Goal: Check status

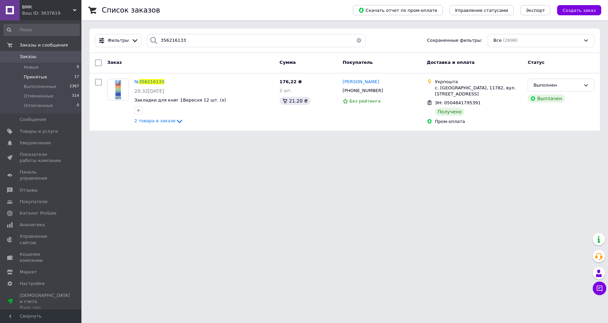
click at [37, 75] on span "Принятые" at bounding box center [35, 77] width 23 height 6
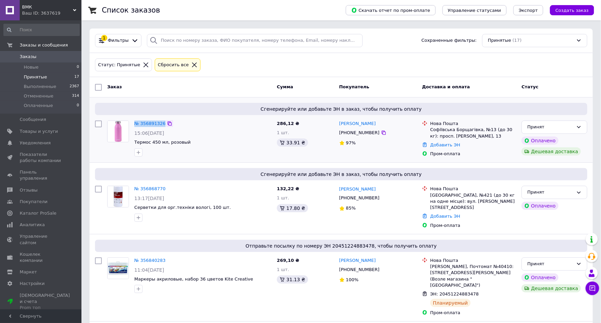
drag, startPoint x: 136, startPoint y: 117, endPoint x: 163, endPoint y: 122, distance: 27.6
click at [163, 122] on div "Сгенерируйте или добавьте ЭН в заказ, чтобы получить оплату № 356891326 15:06[D…" at bounding box center [341, 129] width 503 height 65
drag, startPoint x: 188, startPoint y: 125, endPoint x: 158, endPoint y: 106, distance: 35.4
click at [187, 125] on div "№ 356891326" at bounding box center [203, 124] width 138 height 8
drag, startPoint x: 204, startPoint y: 125, endPoint x: 197, endPoint y: 124, distance: 7.2
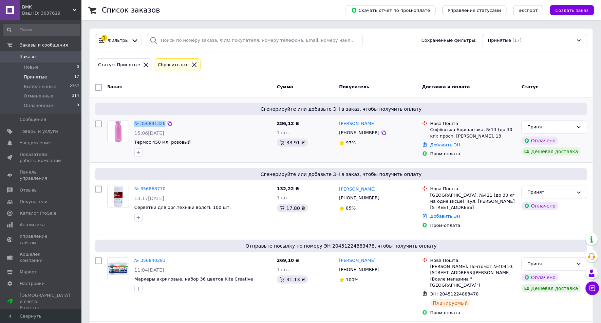
click at [203, 125] on div "№ 356891326" at bounding box center [203, 124] width 138 height 8
click at [187, 119] on div "№ 356891326 15:06[DATE] Термос 450 мл, розовый" at bounding box center [203, 138] width 143 height 41
click at [219, 161] on div "Сгенерируйте или добавьте ЭН в заказ, чтобы получить оплату № 356891326 15:06[D…" at bounding box center [341, 129] width 503 height 65
drag, startPoint x: 140, startPoint y: 116, endPoint x: 161, endPoint y: 120, distance: 20.3
click at [169, 120] on div "Сгенерируйте или добавьте ЭН в заказ, чтобы получить оплату № 356891326 15:06[D…" at bounding box center [341, 129] width 503 height 65
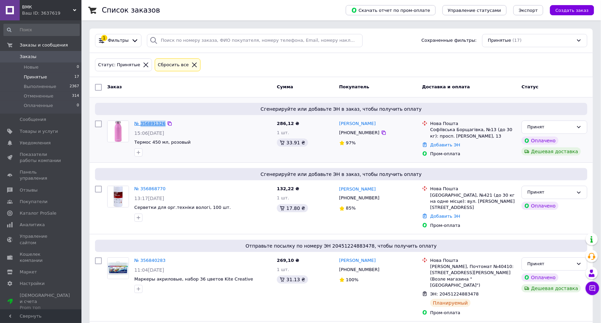
copy div "356891326"
drag, startPoint x: 337, startPoint y: 131, endPoint x: 370, endPoint y: 134, distance: 33.0
click at [370, 134] on div "[PERSON_NAME] [PHONE_NUMBER] 97%" at bounding box center [378, 139] width 83 height 42
copy div "[PHONE_NUMBER]"
